Goal: Use online tool/utility: Utilize a website feature to perform a specific function

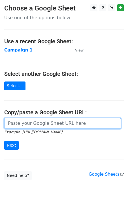
click at [34, 124] on input "url" at bounding box center [62, 123] width 117 height 11
paste input "[URL][DOMAIN_NAME]"
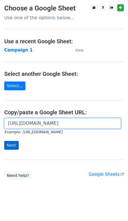
type input "[URL][DOMAIN_NAME]"
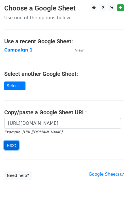
click at [14, 145] on input "Next" at bounding box center [11, 145] width 14 height 9
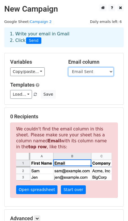
click at [76, 69] on select "First name Last name Recipient Company Discount code Discount amount Email Sent" at bounding box center [90, 71] width 45 height 9
select select "Recipient"
click at [68, 67] on select "First name Last name Recipient Company Discount code Discount amount Email Sent" at bounding box center [90, 71] width 45 height 9
